Goal: Information Seeking & Learning: Find specific fact

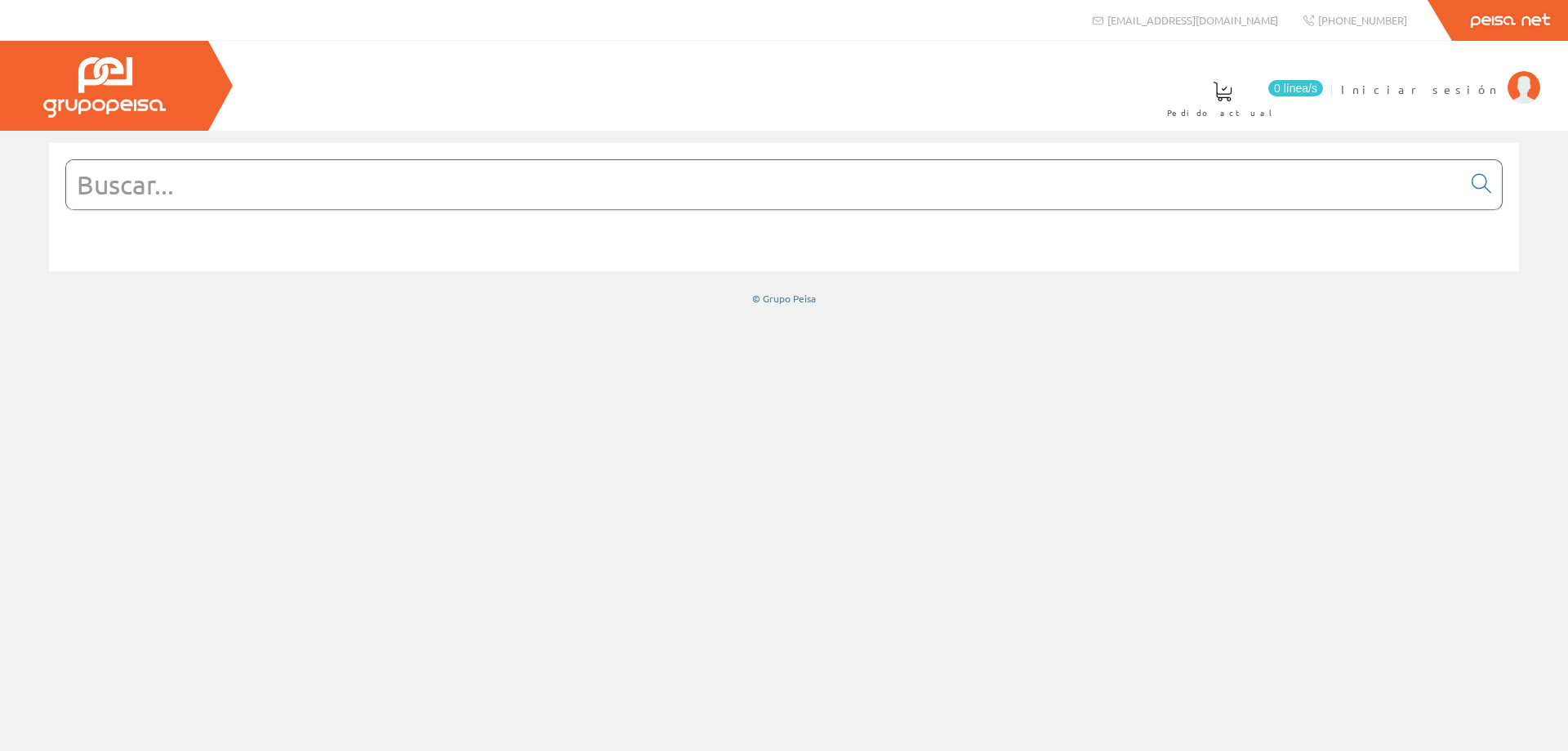
click at [315, 202] on input "text" at bounding box center [764, 185] width 1396 height 49
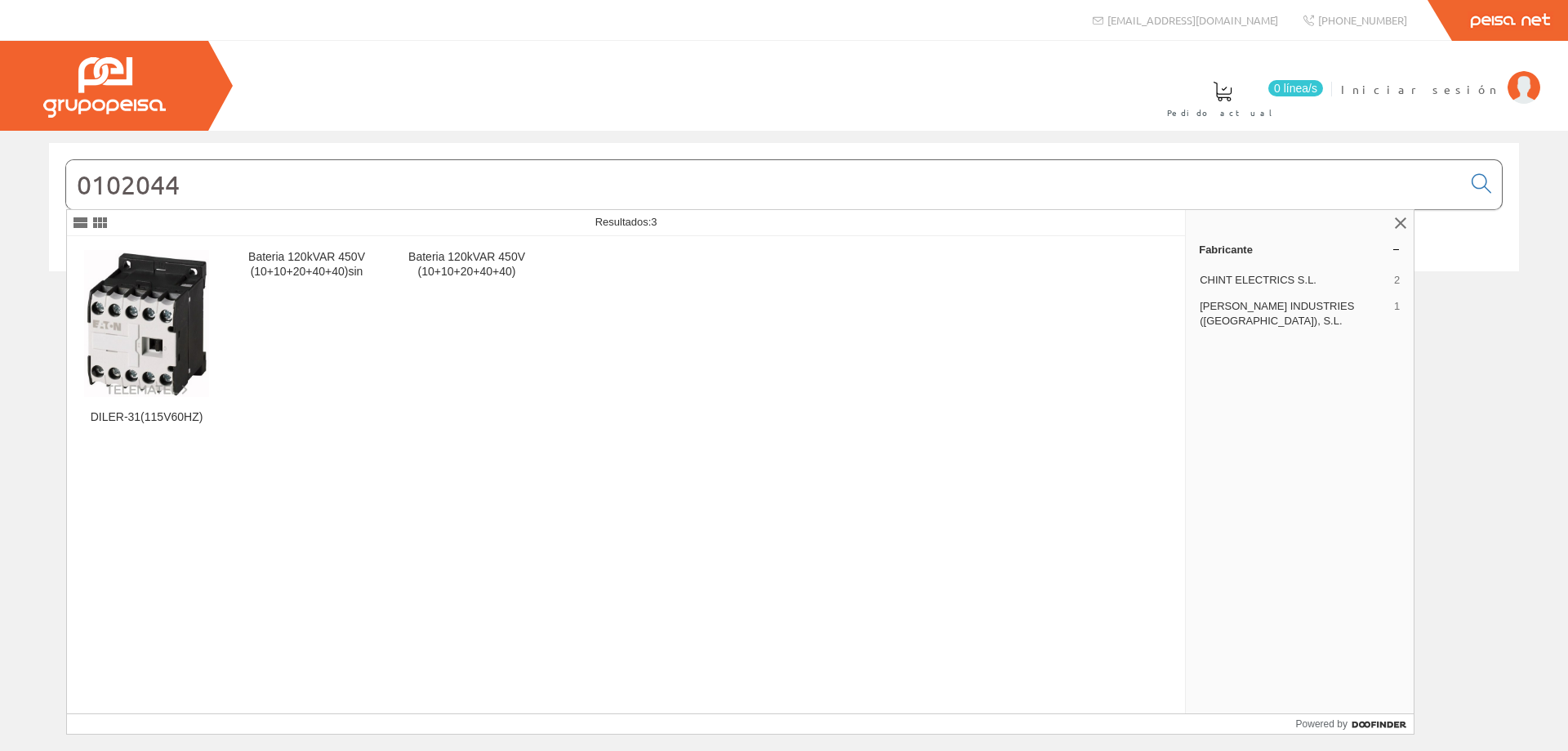
type input "0102044"
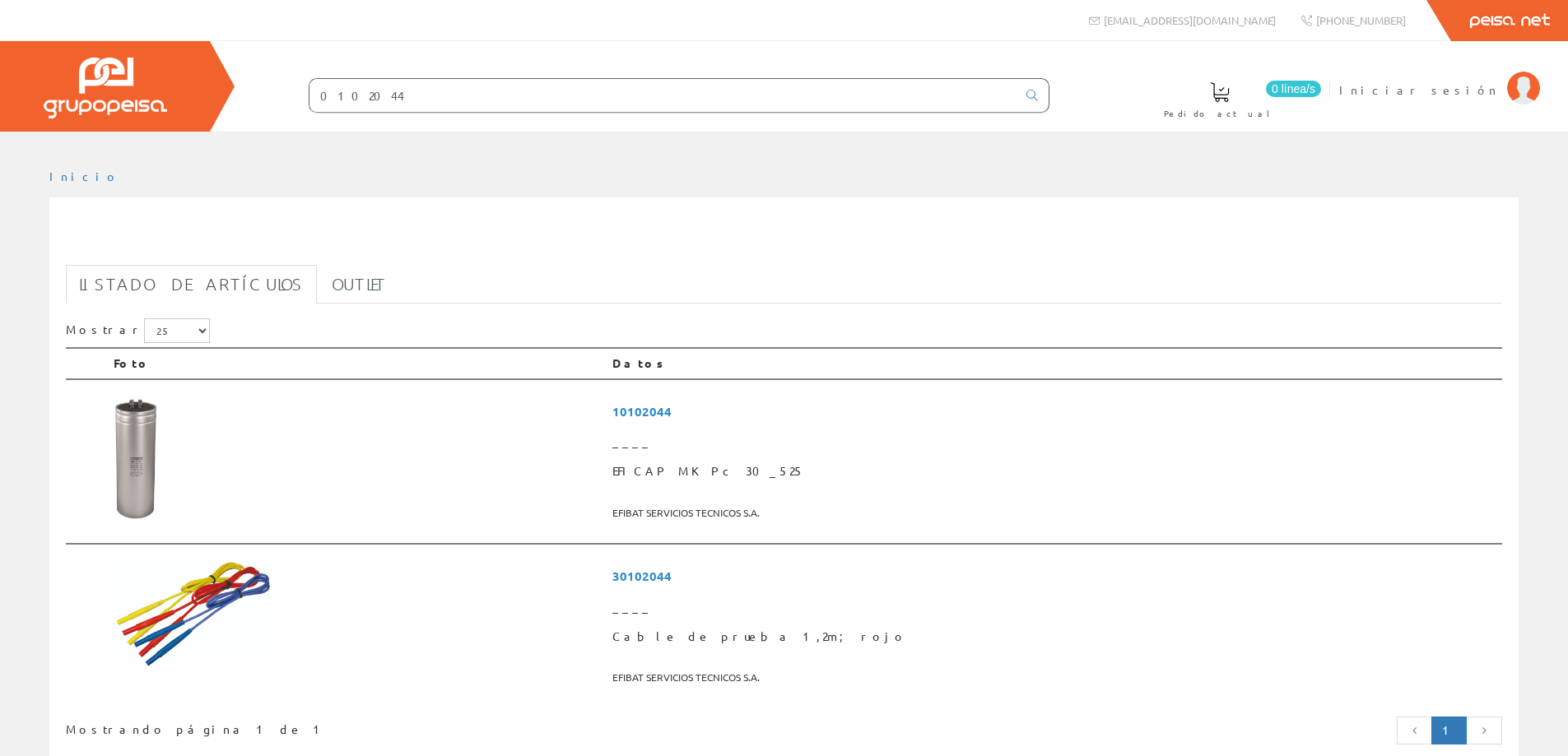
drag, startPoint x: 398, startPoint y: 105, endPoint x: 184, endPoint y: 92, distance: 214.4
click at [184, 92] on div "0 línea/s Pedido actual Iniciar sesión" at bounding box center [784, 86] width 1568 height 90
paste input "FUSIBLE DYFUS AC-00 125A GG NH-00 125A"
type input "FUSIBLE DYFUS AC-00 125A GG NH-00 125A"
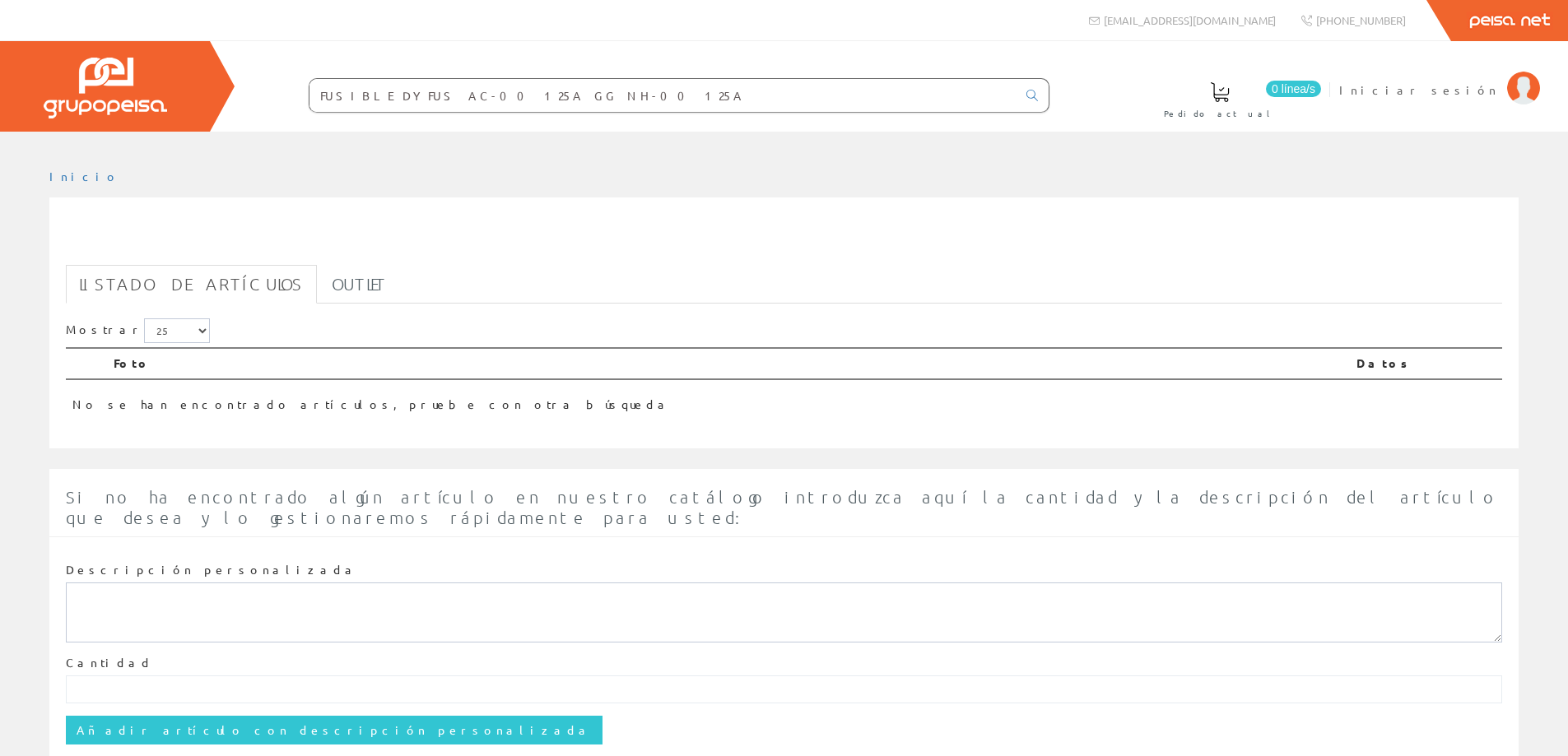
drag, startPoint x: 585, startPoint y: 88, endPoint x: 465, endPoint y: 98, distance: 120.4
click at [462, 96] on input "FUSIBLE DYFUS AC-00 125A GG NH-00 125A" at bounding box center [663, 95] width 707 height 33
type input "FUSIBLE DYFUS AC-00 125A"
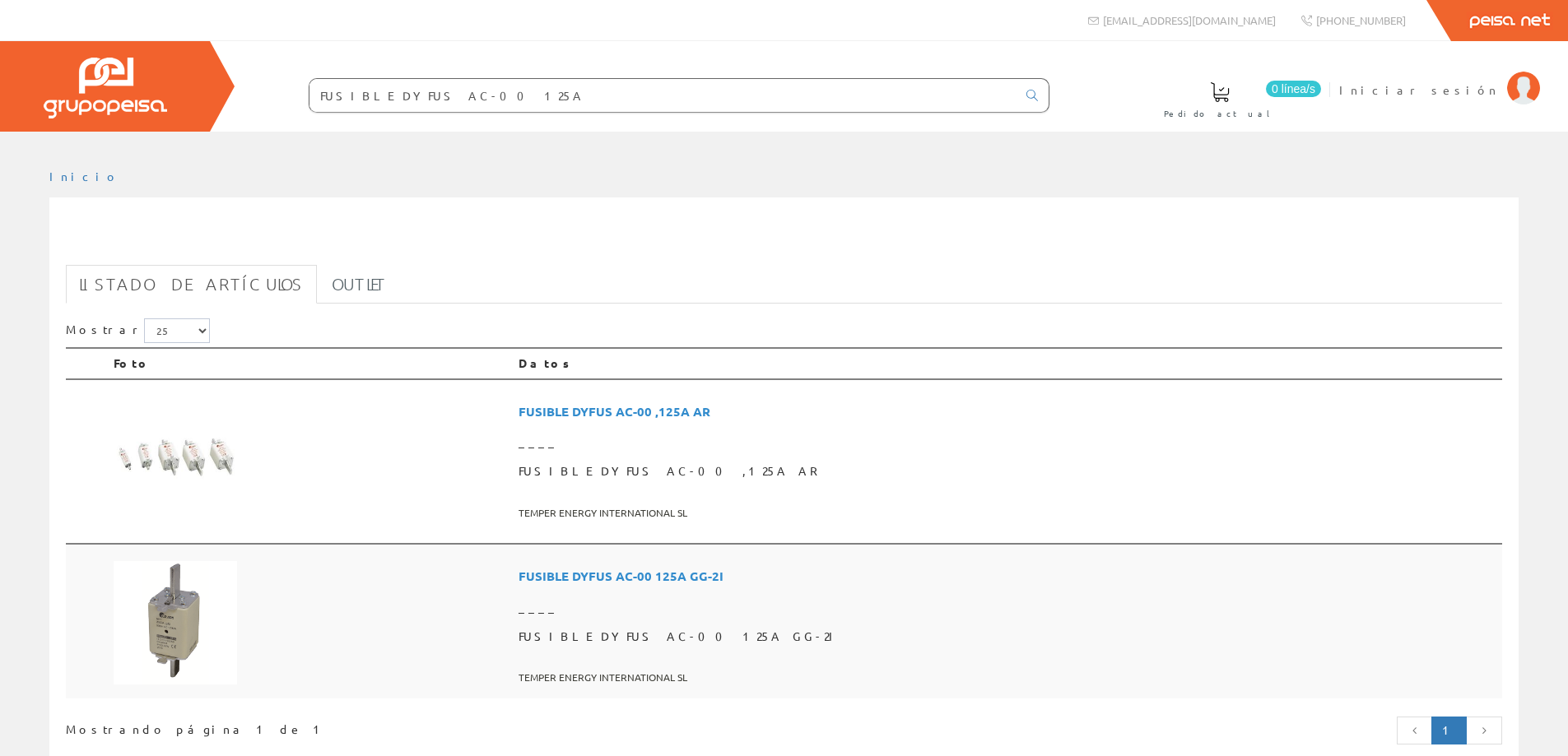
click at [722, 576] on span "FUSIBLE DYFUS AC-00 125A GG-2I" at bounding box center [1007, 576] width 977 height 30
